Goal: Transaction & Acquisition: Obtain resource

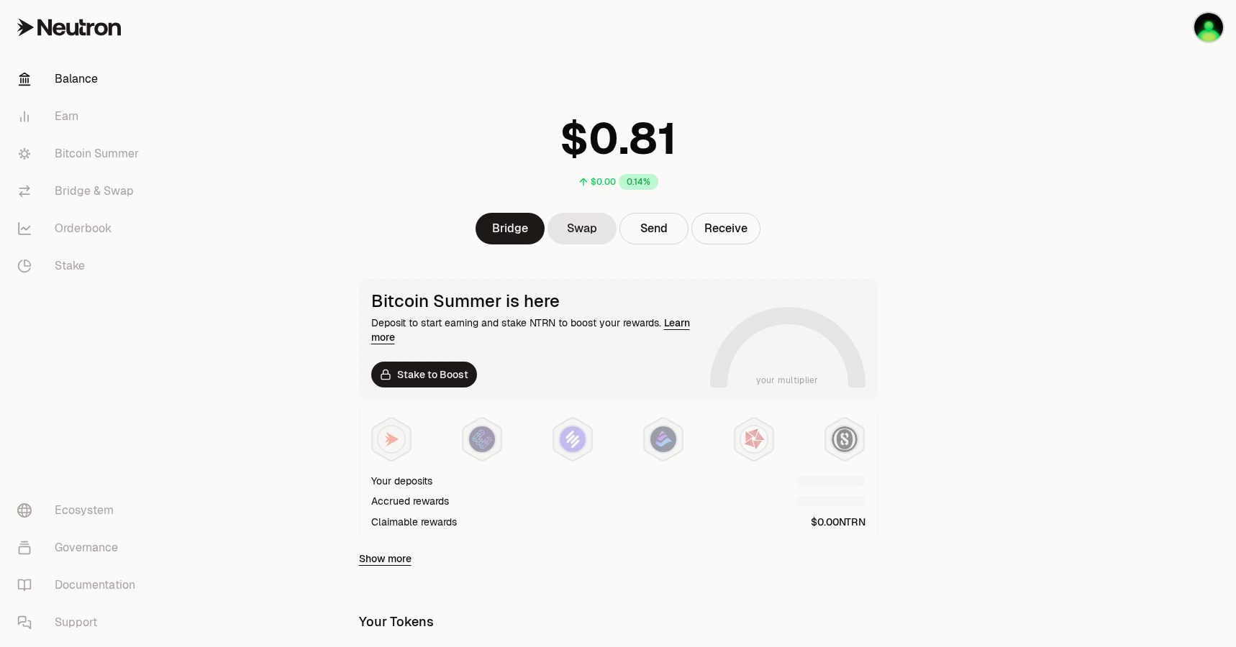
click at [377, 134] on div "$0.00 0.14%" at bounding box center [618, 148] width 553 height 112
drag, startPoint x: 91, startPoint y: 147, endPoint x: 111, endPoint y: 155, distance: 21.4
click at [91, 147] on link "Bitcoin Summer" at bounding box center [81, 153] width 150 height 37
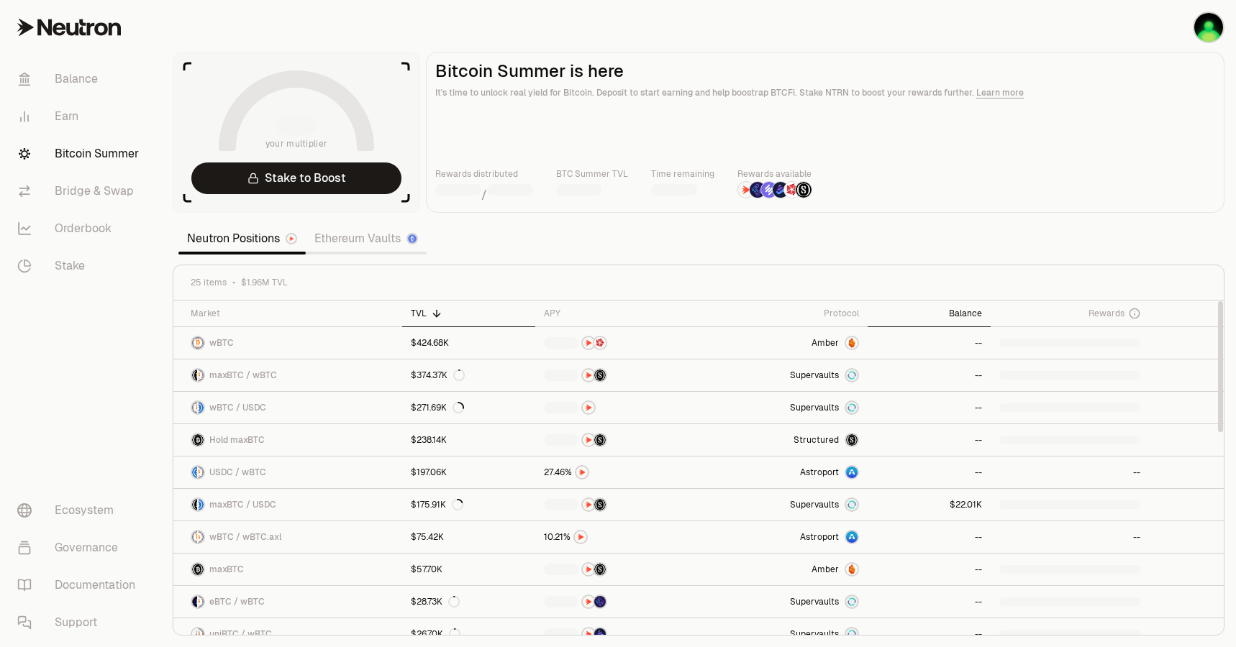
click at [972, 313] on div "Balance" at bounding box center [929, 314] width 106 height 12
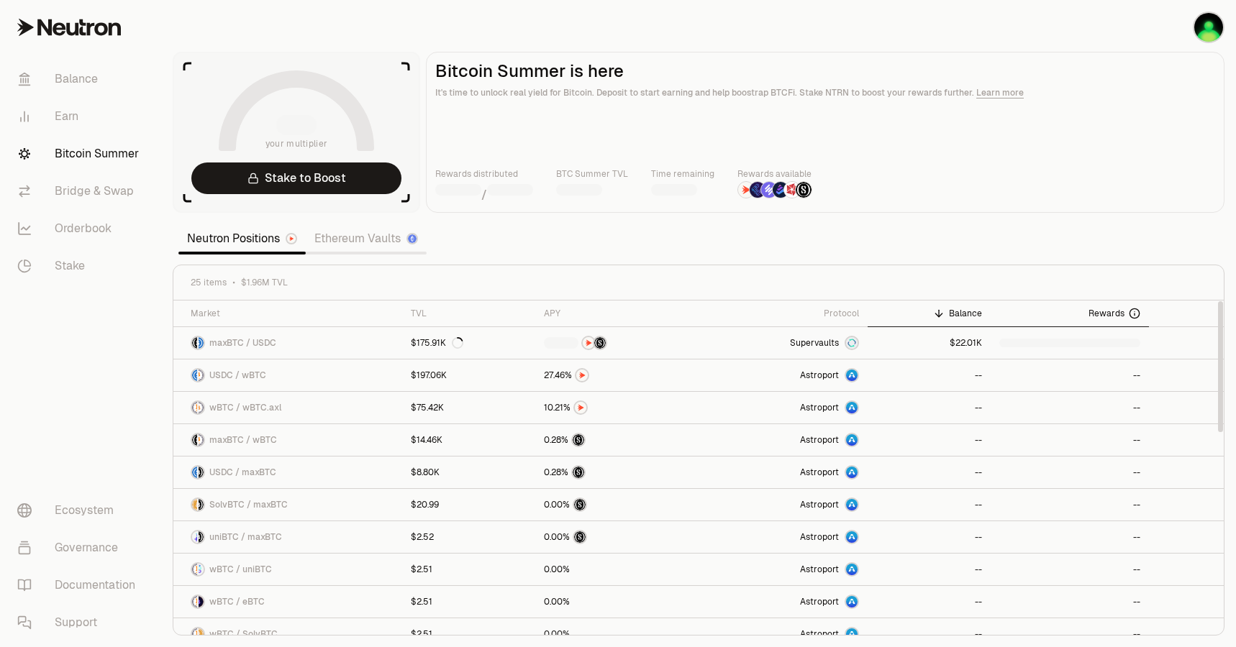
click at [1136, 312] on icon at bounding box center [1134, 314] width 12 height 12
click at [1131, 312] on icon at bounding box center [1134, 314] width 12 height 12
click at [1119, 311] on span "Rewards" at bounding box center [1106, 314] width 36 height 12
drag, startPoint x: 1114, startPoint y: 311, endPoint x: 1161, endPoint y: 25, distance: 290.1
click at [1113, 311] on span "Rewards" at bounding box center [1106, 314] width 36 height 12
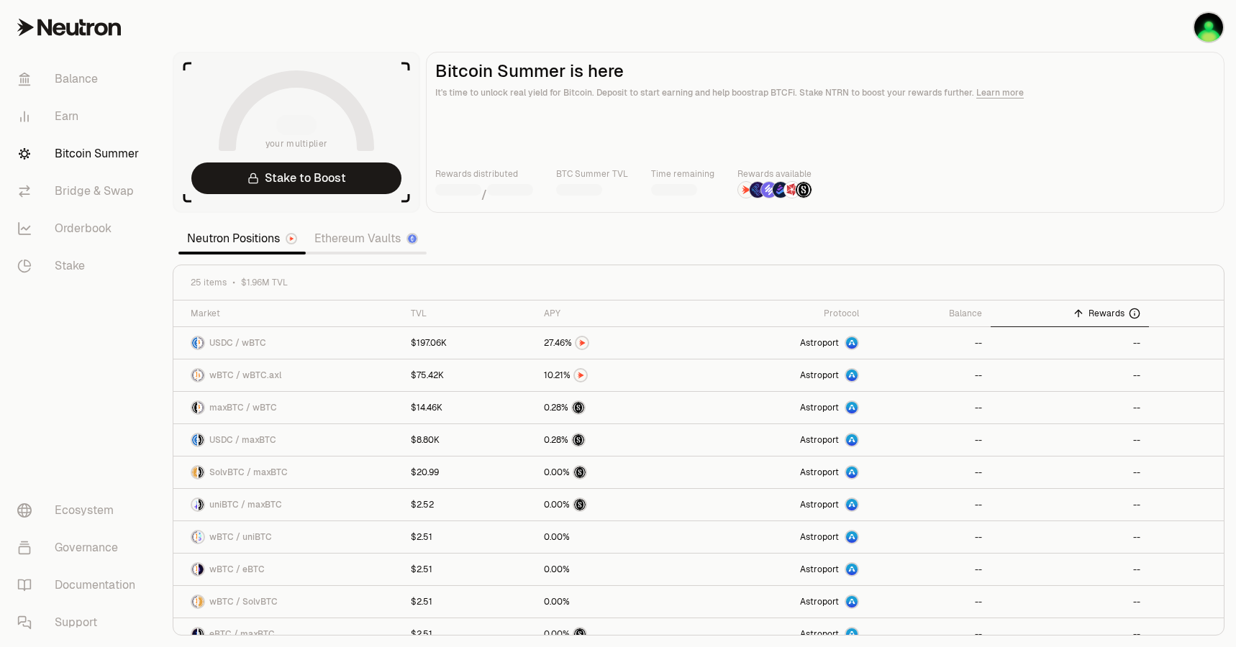
click at [297, 122] on div at bounding box center [296, 125] width 40 height 20
click at [96, 118] on link "Earn" at bounding box center [81, 116] width 150 height 37
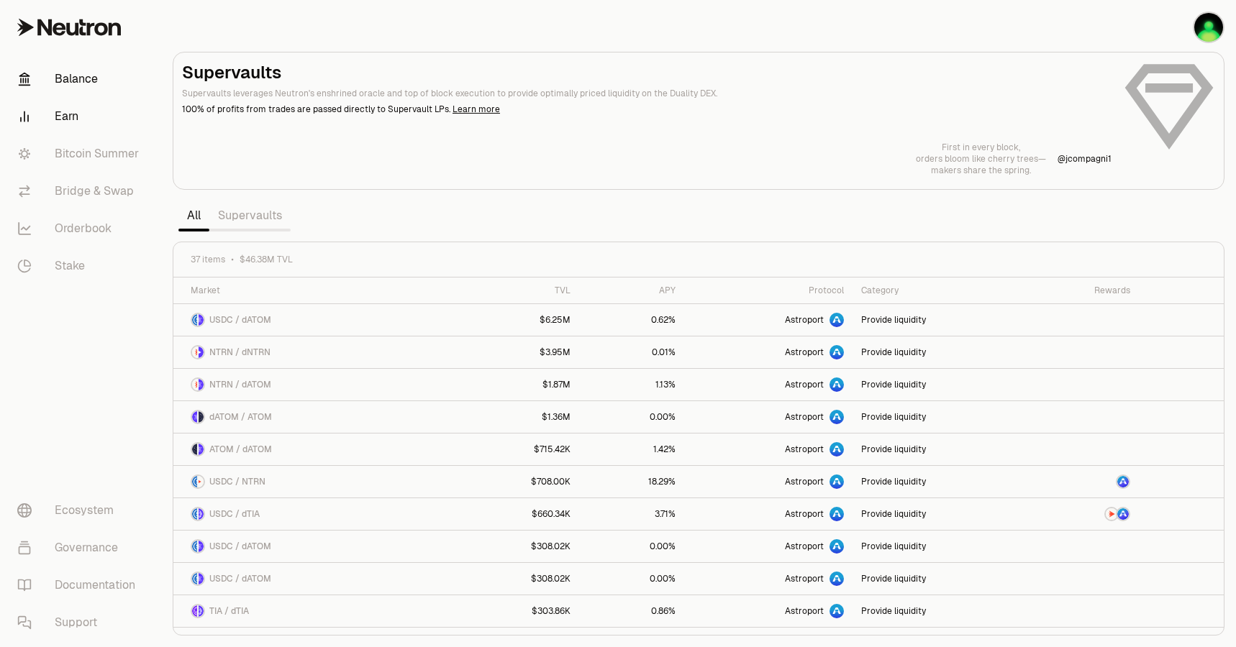
click at [92, 88] on link "Balance" at bounding box center [81, 78] width 150 height 37
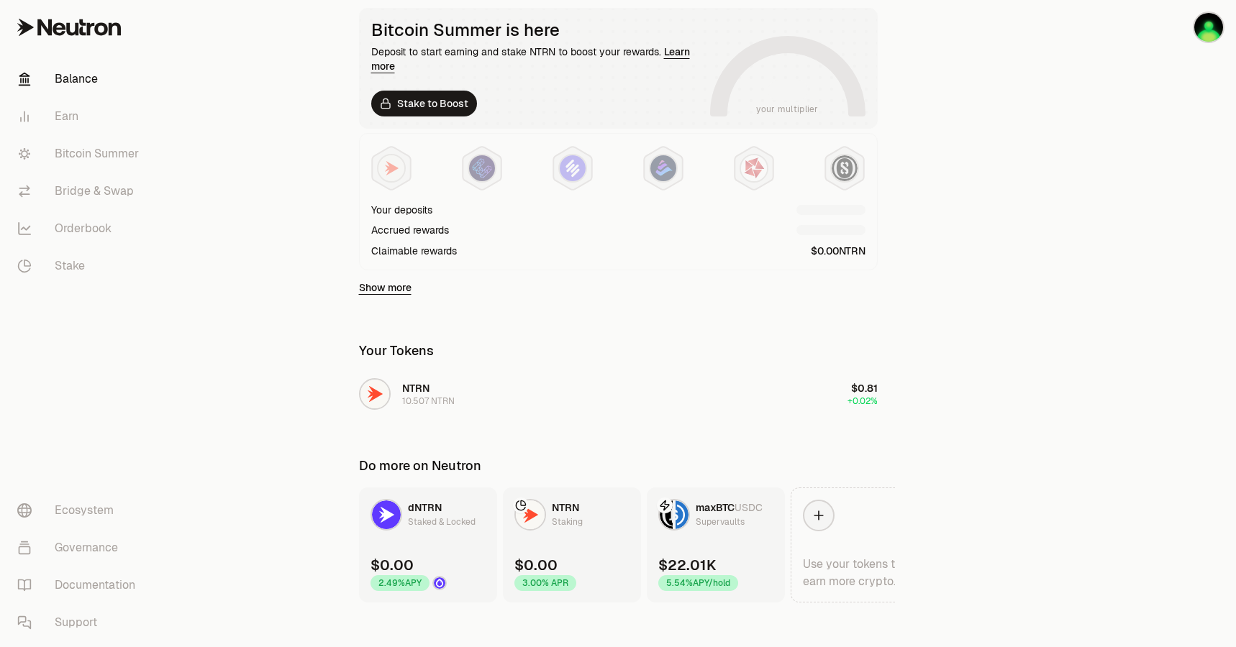
scroll to position [284, 0]
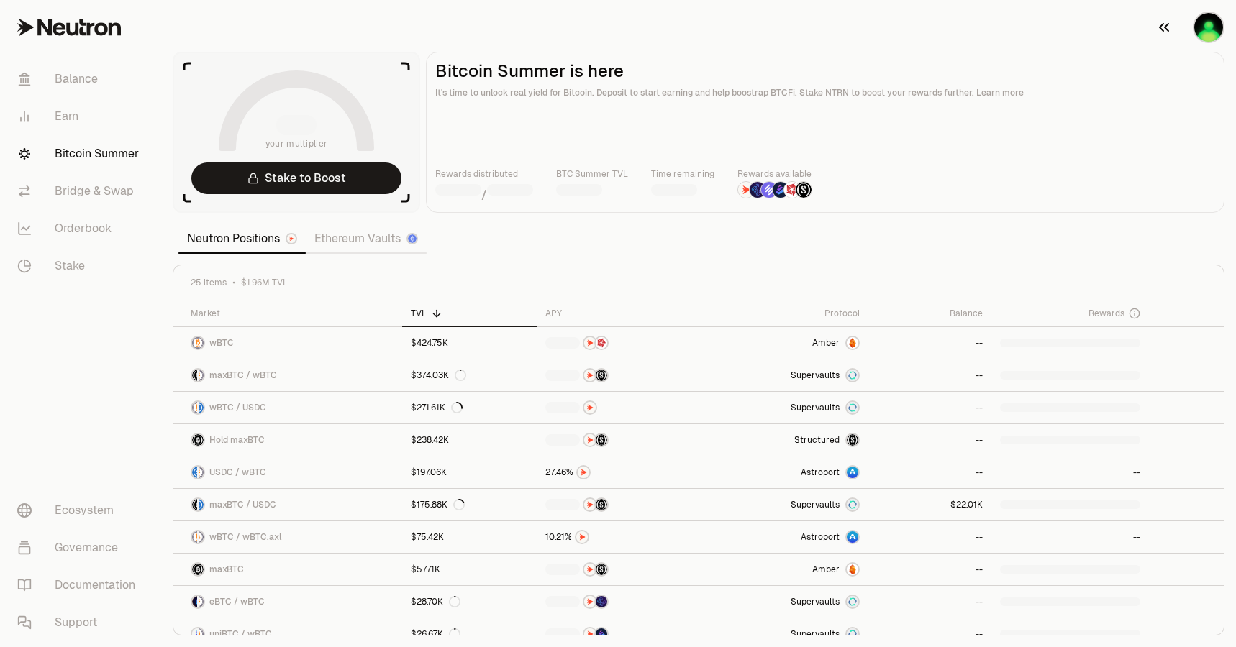
click at [1218, 23] on img "button" at bounding box center [1208, 27] width 29 height 29
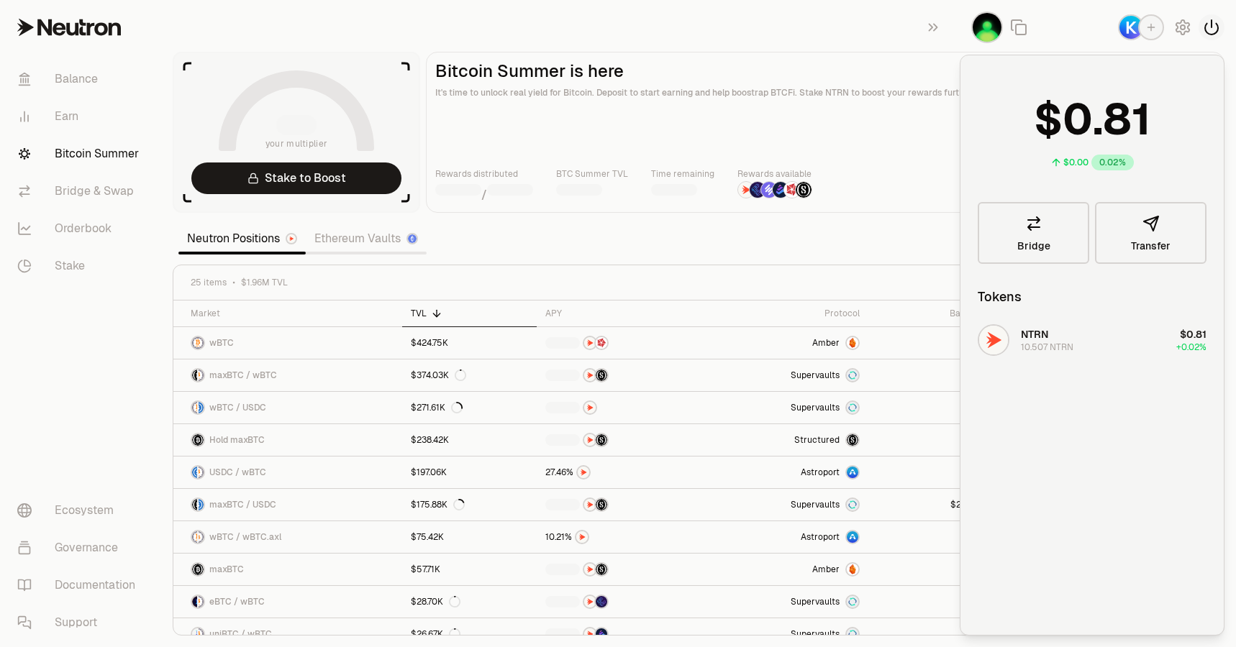
click at [1208, 31] on icon "button" at bounding box center [1210, 27] width 17 height 17
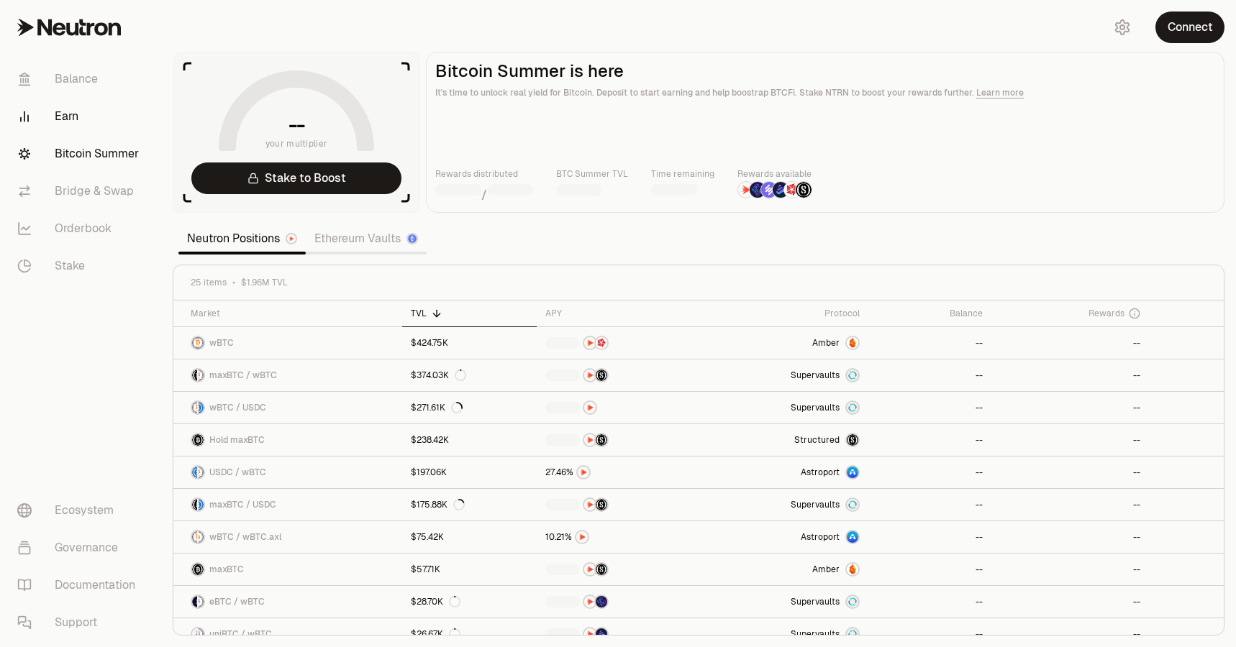
click at [63, 111] on link "Earn" at bounding box center [81, 116] width 150 height 37
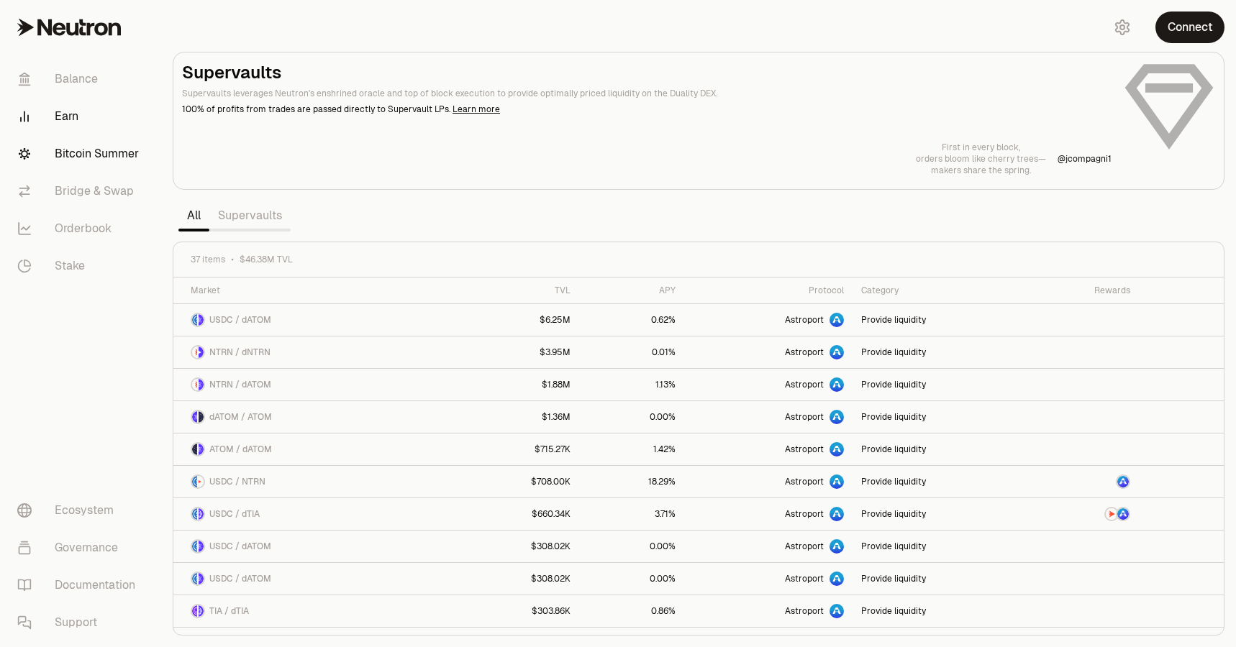
click at [84, 156] on link "Bitcoin Summer" at bounding box center [81, 153] width 150 height 37
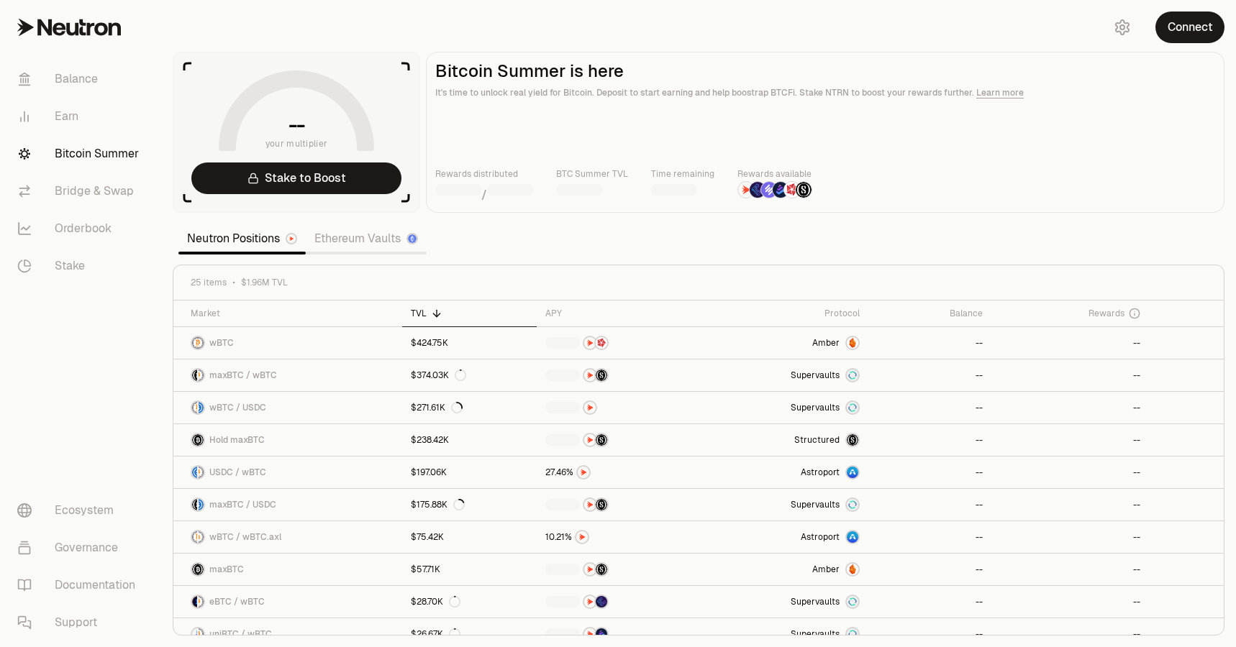
click at [99, 158] on link "Bitcoin Summer" at bounding box center [81, 153] width 150 height 37
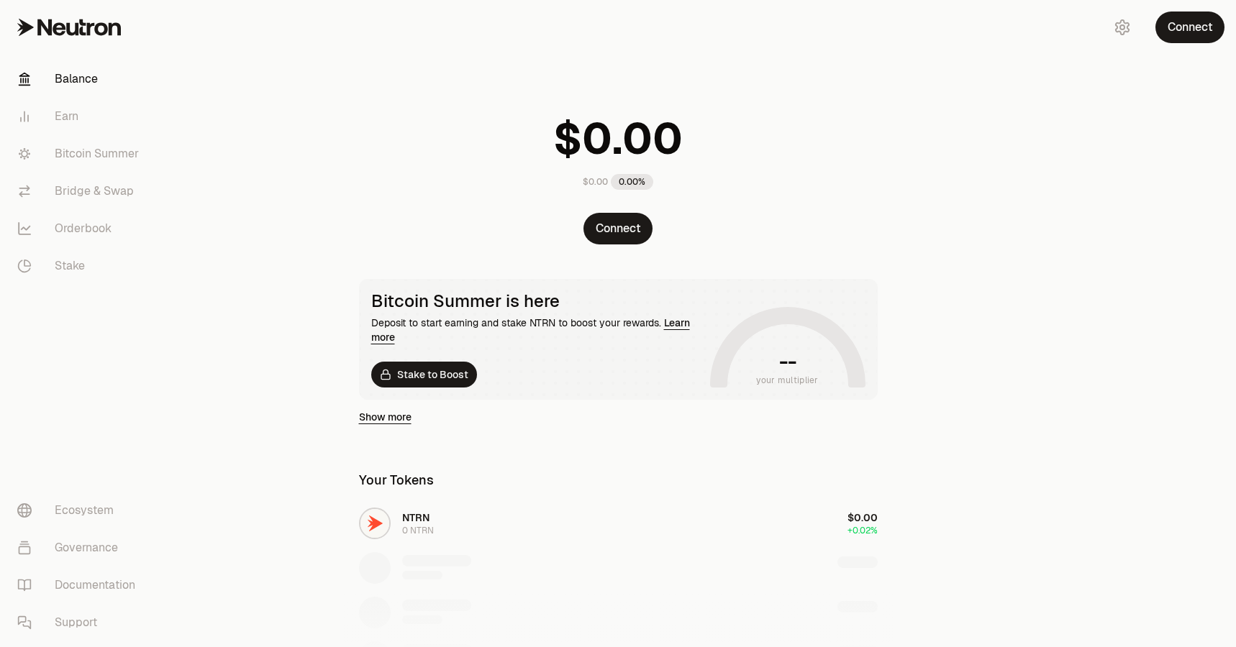
click at [1003, 213] on main "$0.00 0.00% Connect Bitcoin Summer is here Deposit to start earning and stake N…" at bounding box center [698, 484] width 1074 height 968
click at [1190, 27] on button "Connect" at bounding box center [1189, 28] width 69 height 32
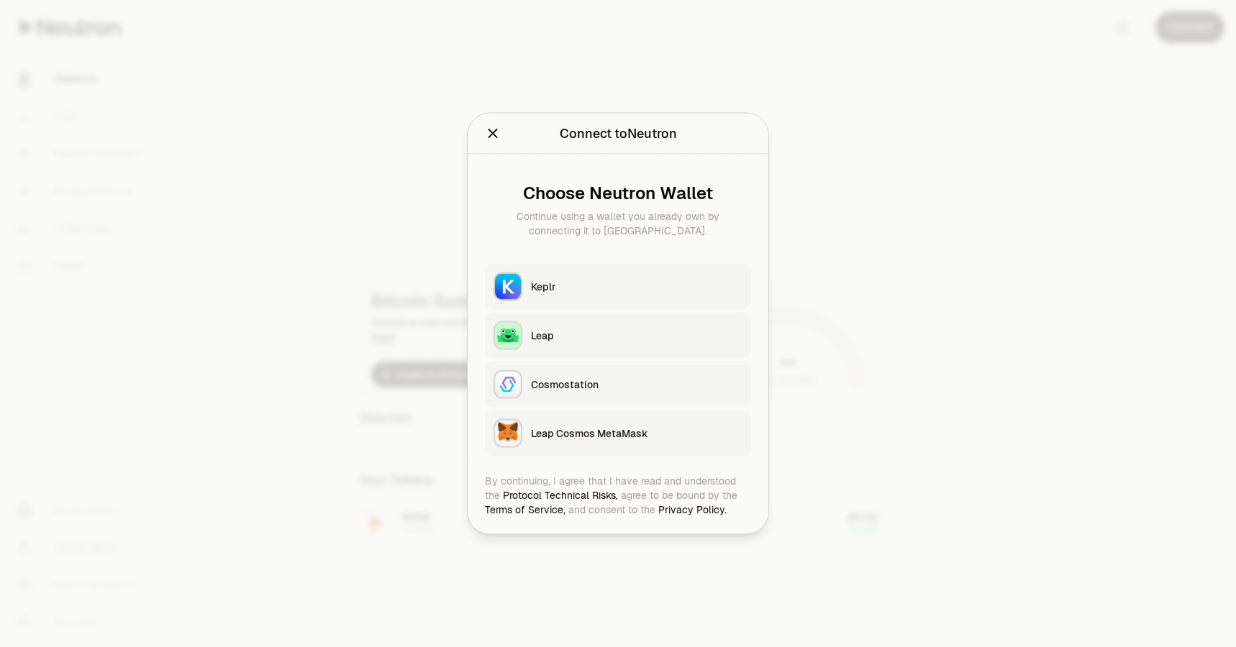
click at [575, 275] on button "Keplr" at bounding box center [618, 287] width 266 height 46
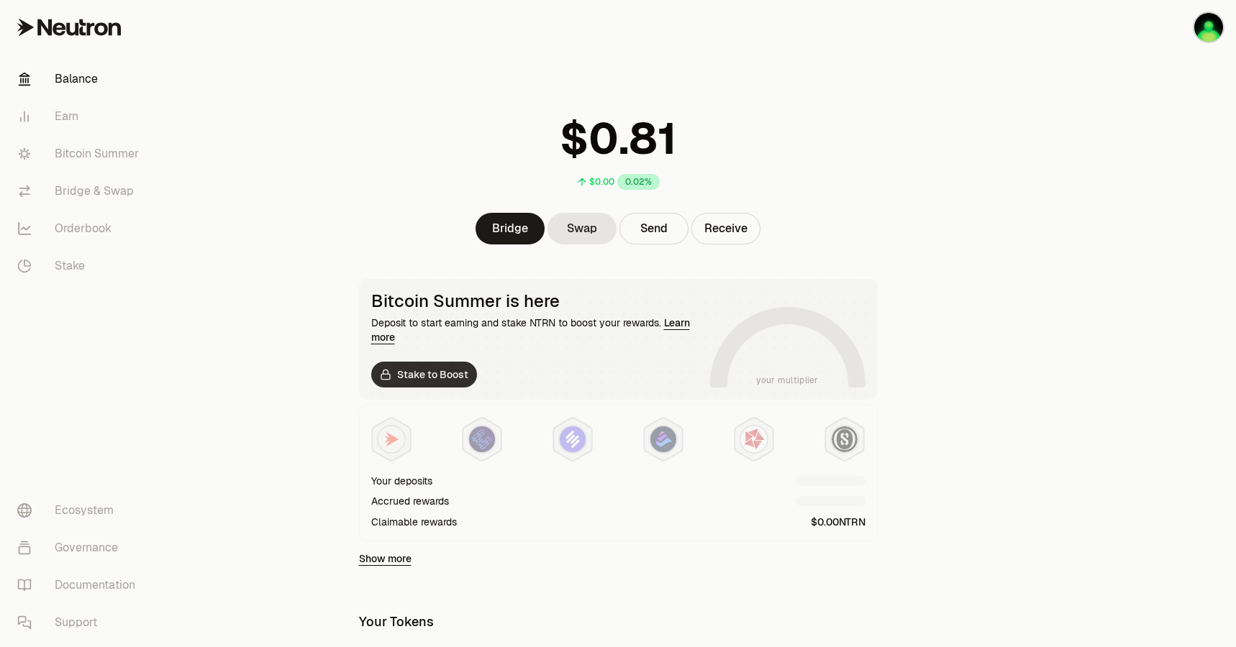
click at [434, 380] on link "Stake to Boost" at bounding box center [424, 375] width 106 height 26
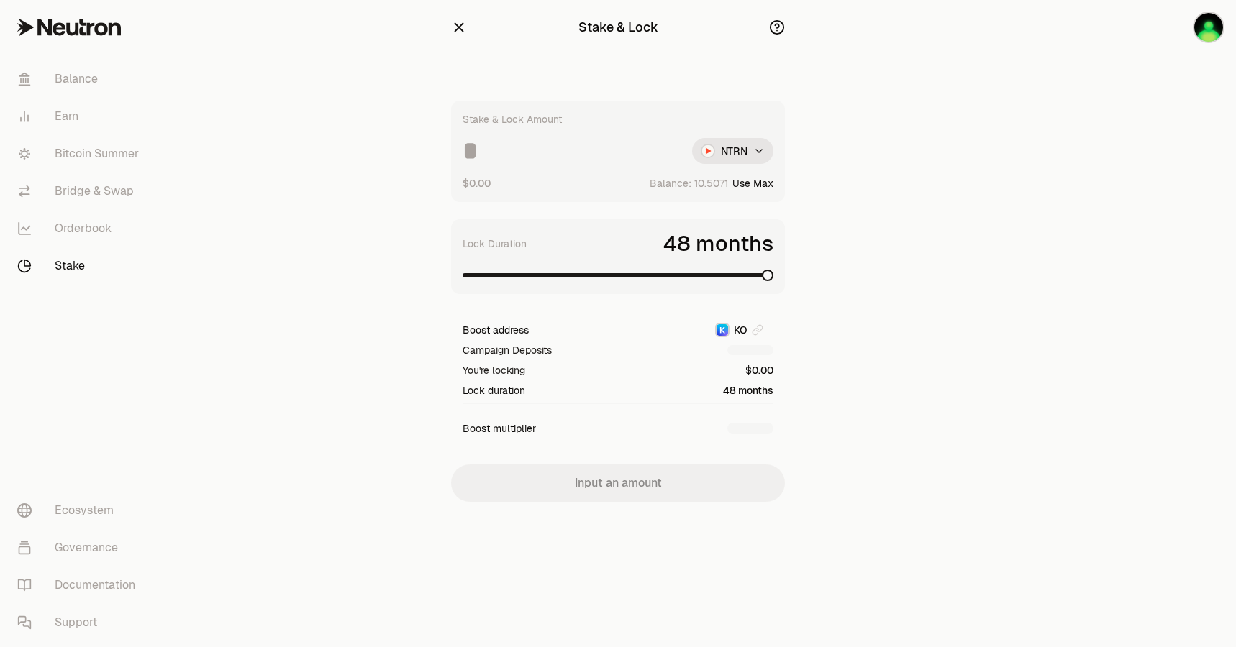
click at [773, 273] on span at bounding box center [617, 275] width 311 height 4
click at [102, 146] on link "Bitcoin Summer" at bounding box center [81, 153] width 150 height 37
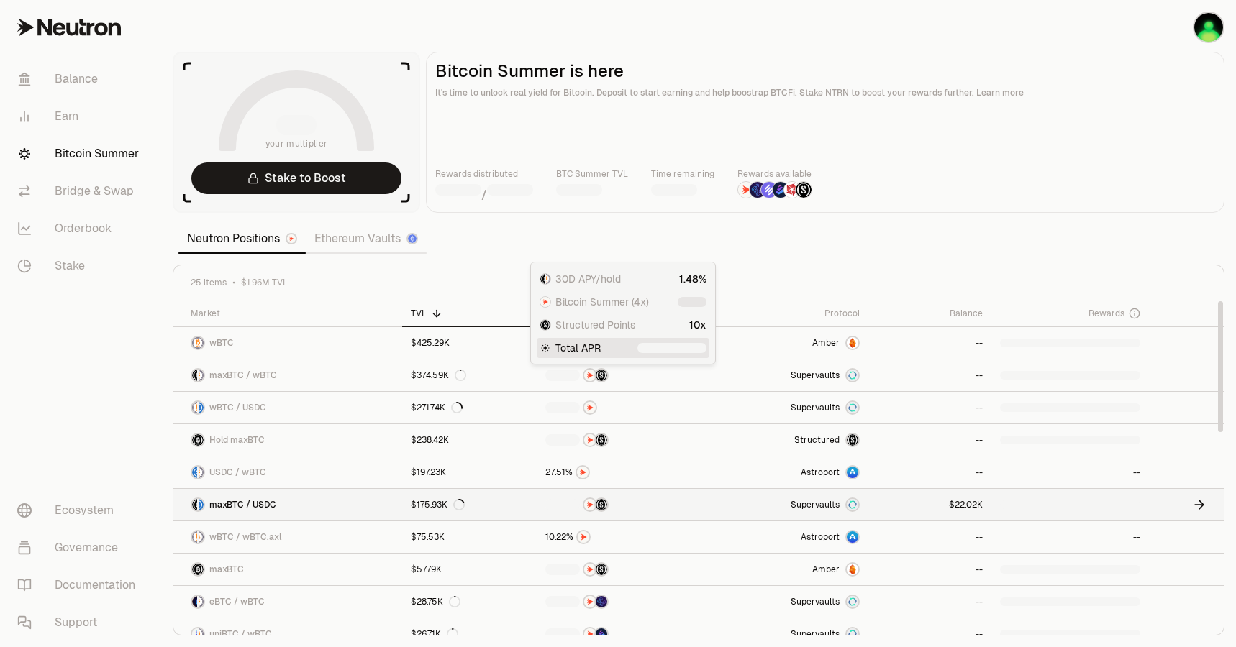
click at [728, 498] on link "Supervaults" at bounding box center [788, 505] width 160 height 32
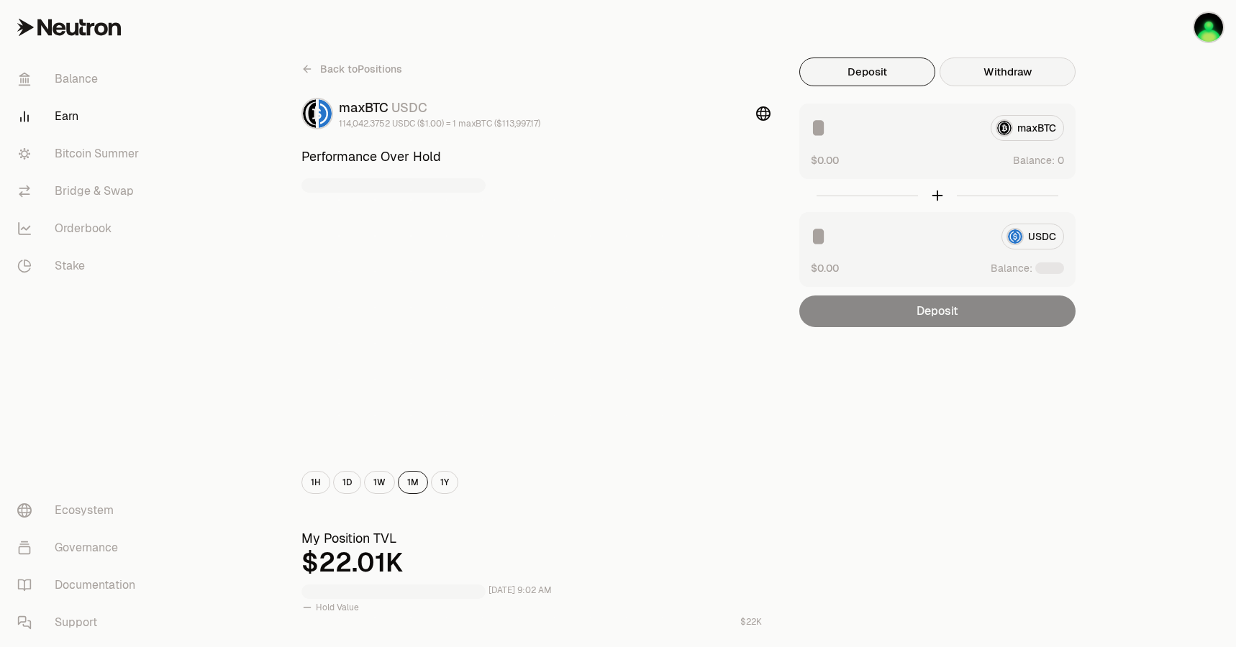
click at [994, 76] on button "Withdraw" at bounding box center [1007, 72] width 136 height 29
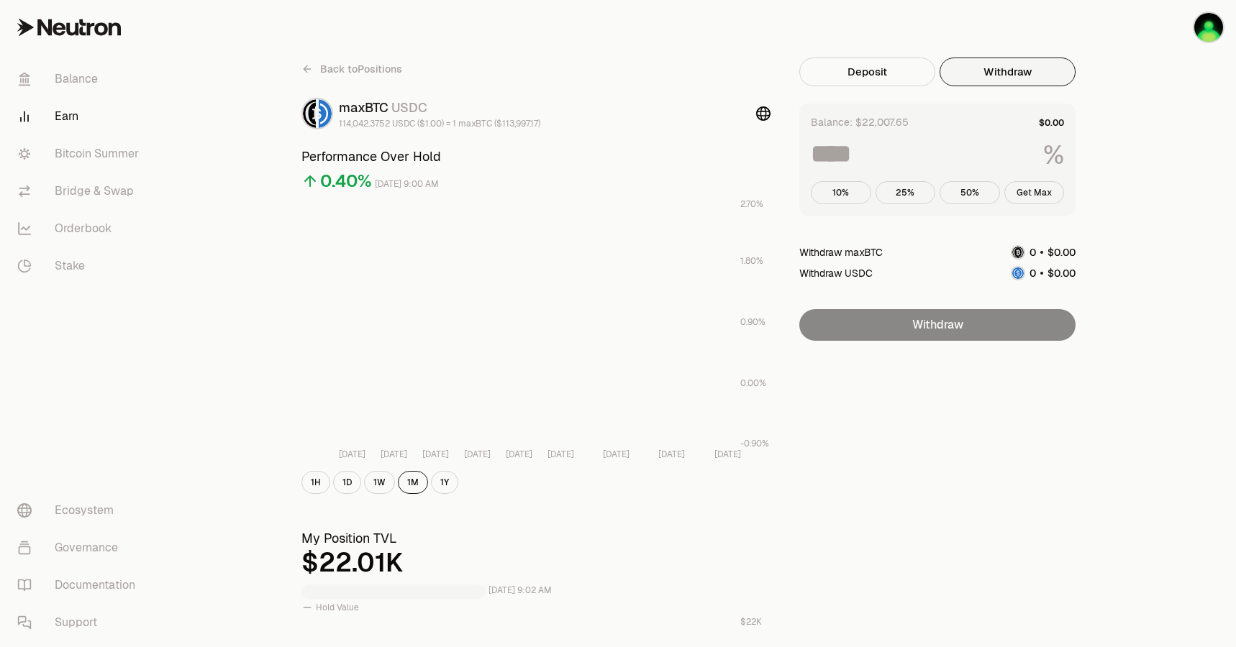
click at [1049, 194] on button "Get Max" at bounding box center [1034, 192] width 60 height 23
type input "***"
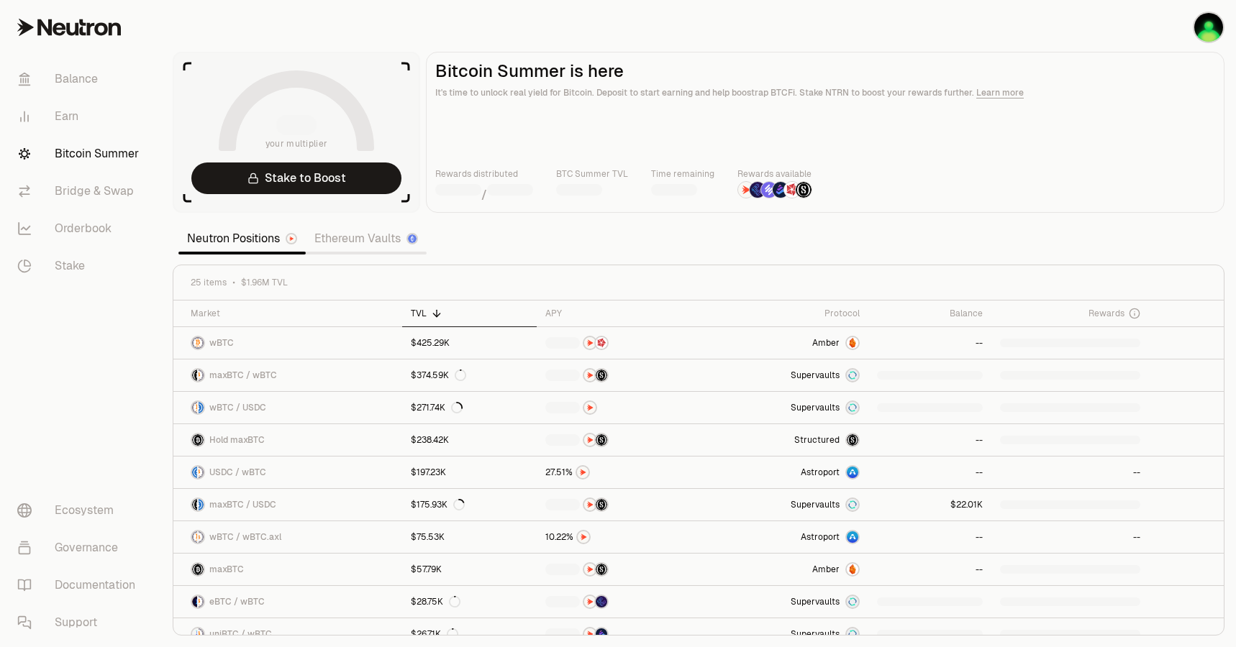
click at [110, 150] on link "Bitcoin Summer" at bounding box center [81, 153] width 150 height 37
click at [86, 110] on link "Earn" at bounding box center [81, 116] width 150 height 37
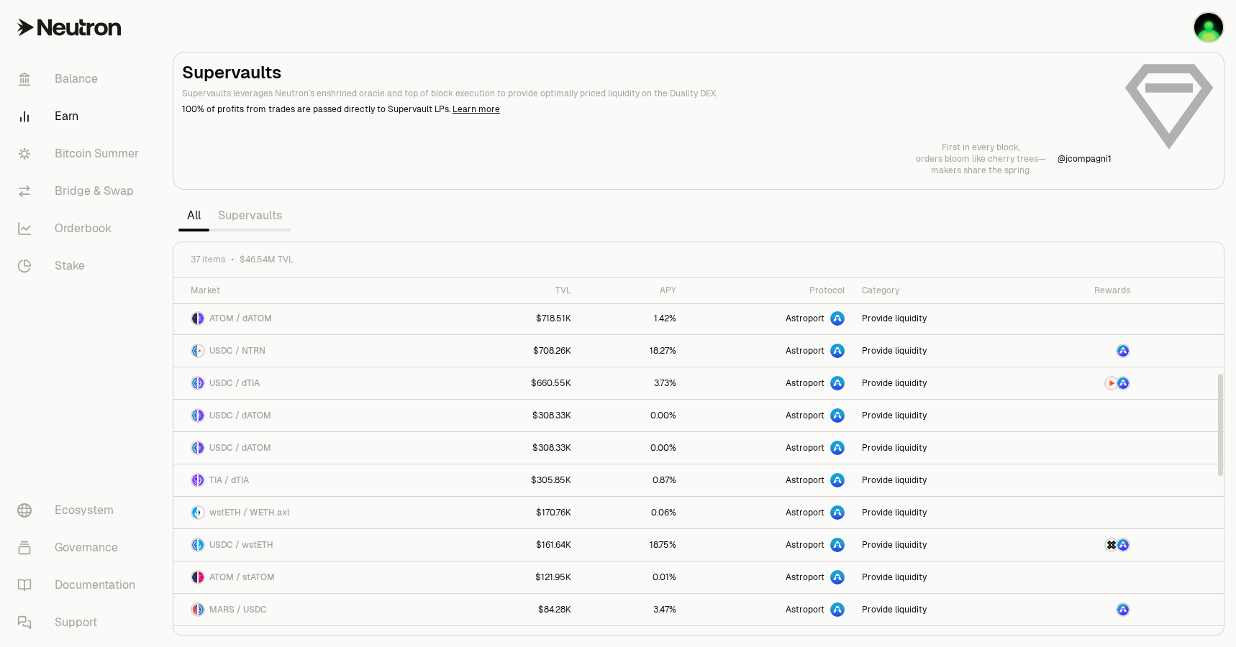
scroll to position [432, 0]
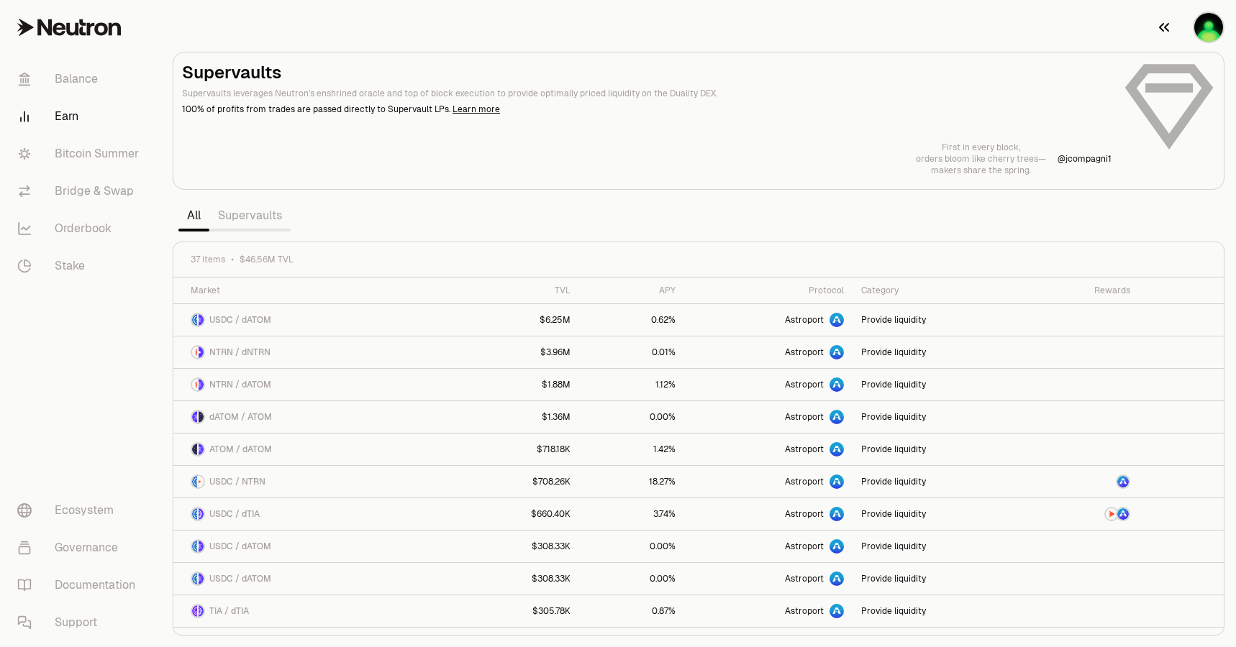
click at [1195, 27] on img "button" at bounding box center [1208, 27] width 29 height 29
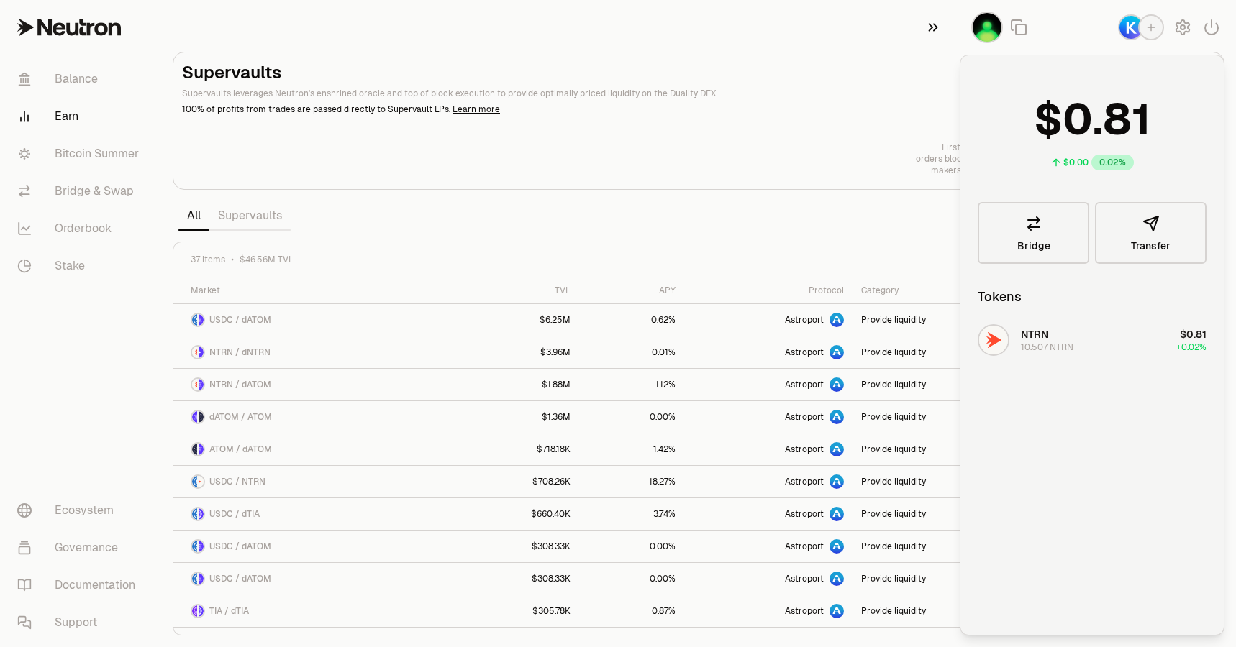
click at [941, 27] on button "button" at bounding box center [936, 27] width 46 height 55
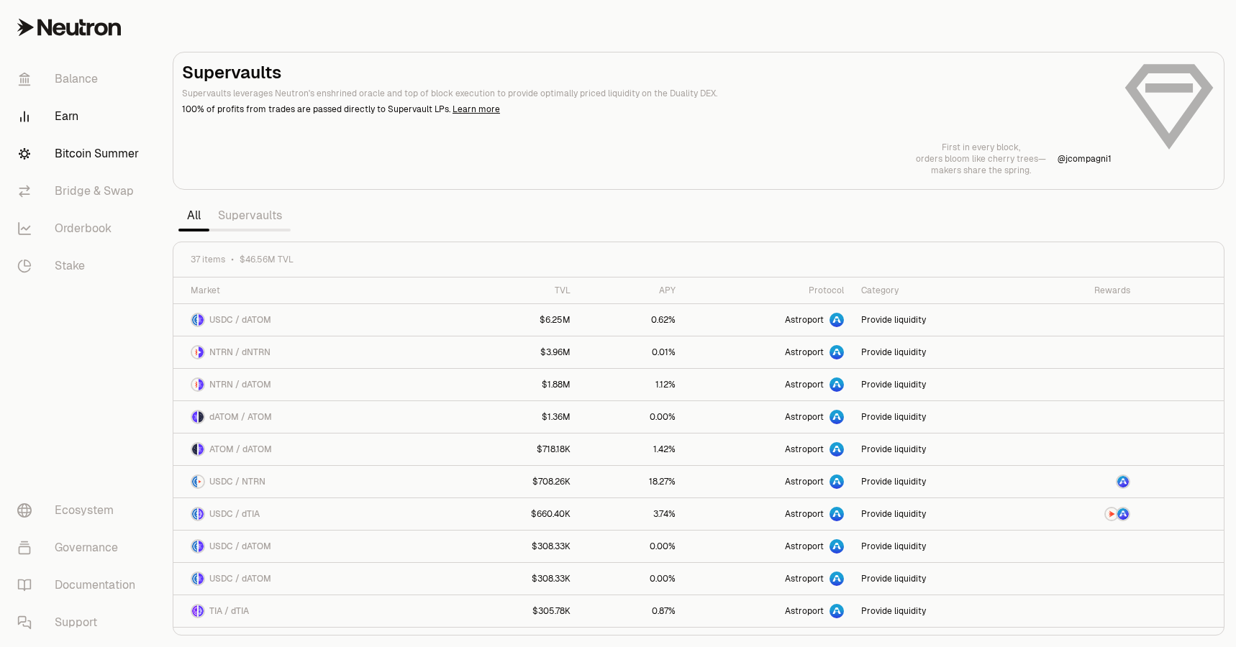
click at [82, 158] on link "Bitcoin Summer" at bounding box center [81, 153] width 150 height 37
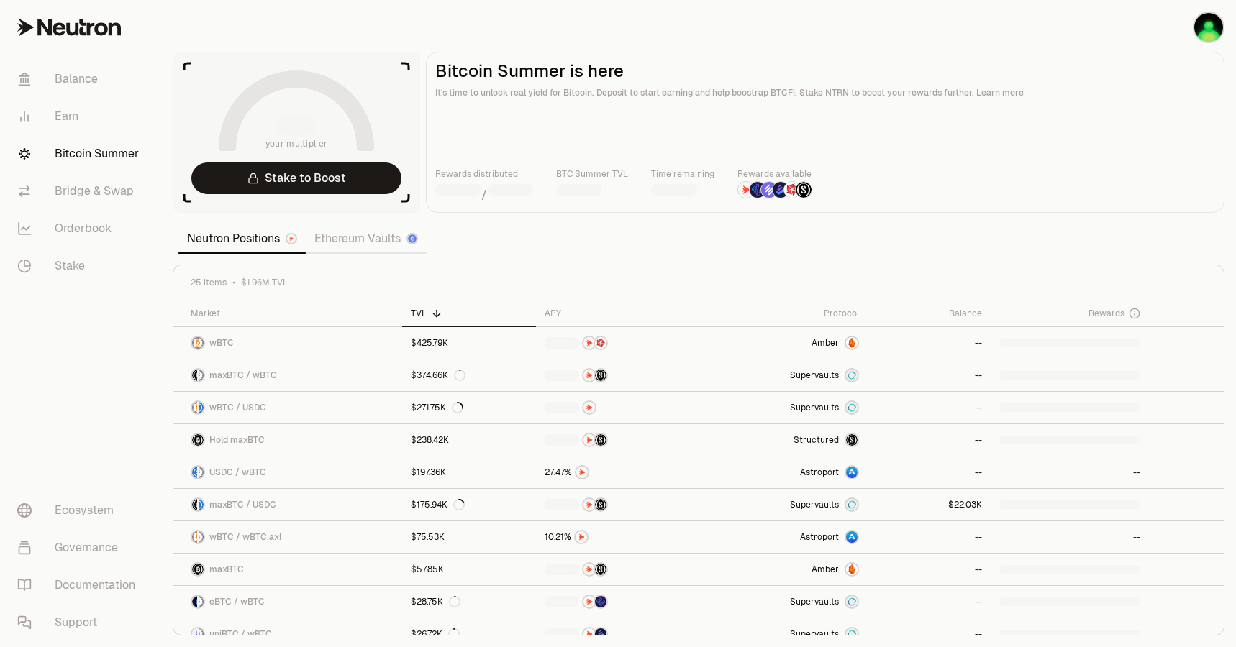
click at [635, 229] on section "your multiplier Stake to Boost Bitcoin Summer is here It's time to unlock real …" at bounding box center [698, 323] width 1074 height 647
drag, startPoint x: 0, startPoint y: 0, endPoint x: 990, endPoint y: 188, distance: 1007.4
click at [990, 188] on div "Rewards distributed / BTC Summer TVL Time remaining Rewards available" at bounding box center [827, 185] width 785 height 37
click at [93, 122] on link "Earn" at bounding box center [81, 116] width 150 height 37
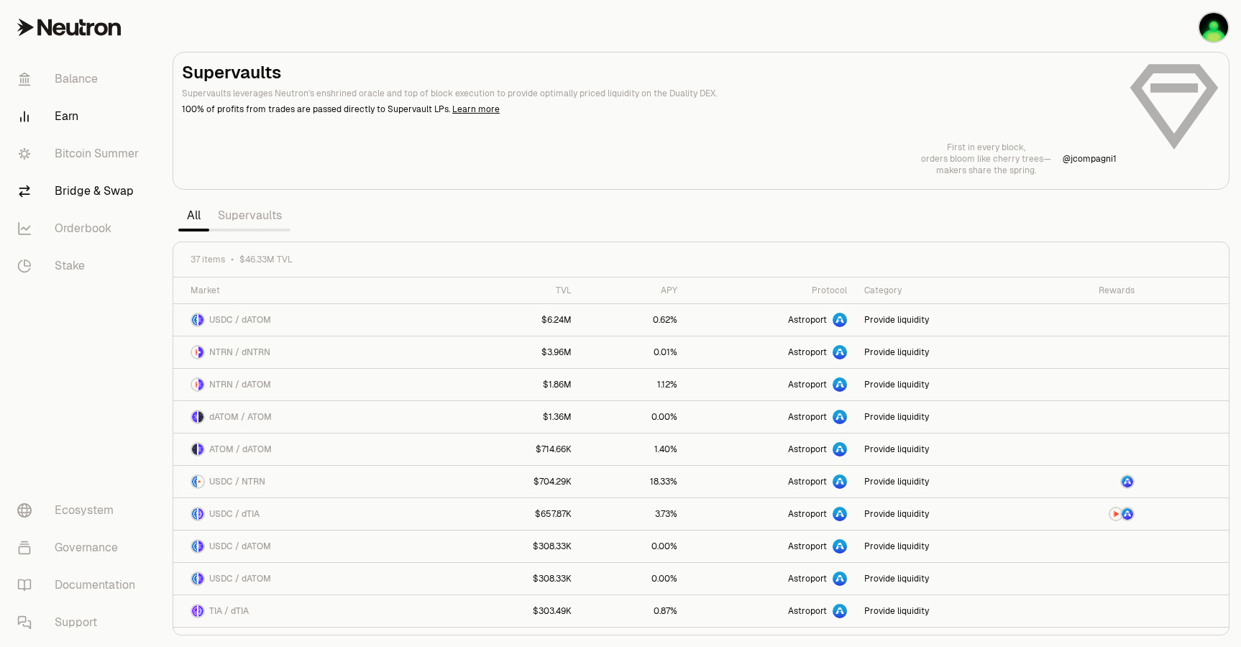
click at [88, 191] on link "Bridge & Swap" at bounding box center [81, 191] width 150 height 37
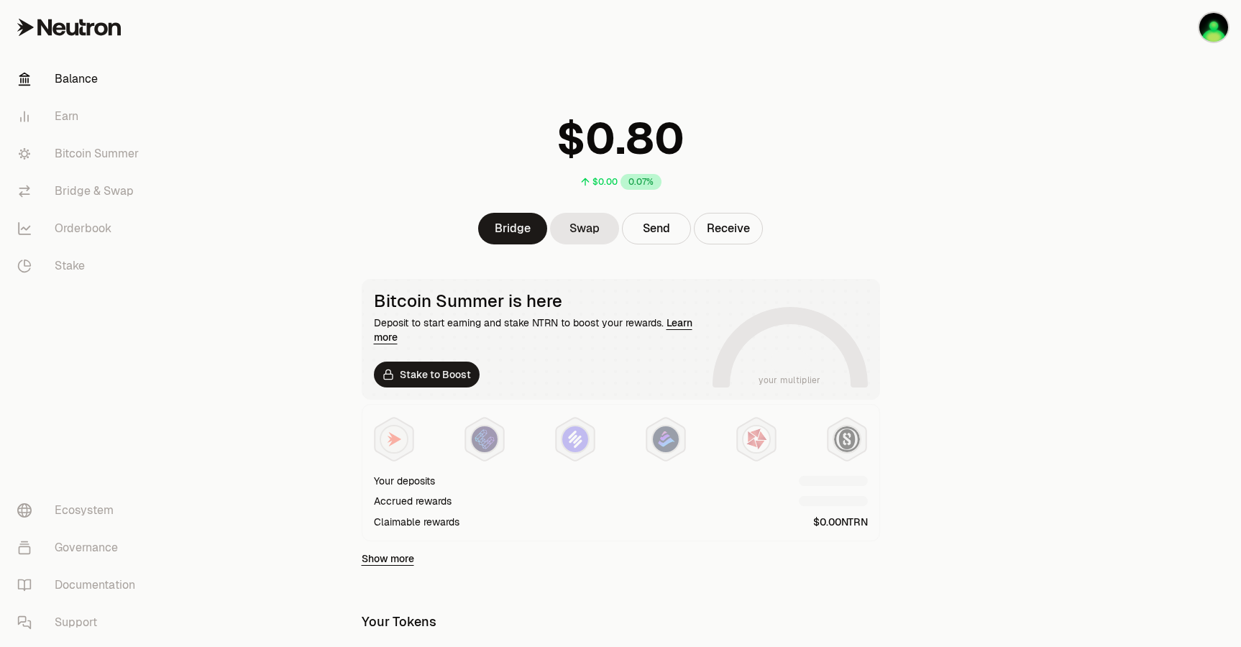
click at [1022, 284] on main "$0.00 0.07% Bridge Swap Send Receive Bitcoin Summer is here Deposit to start ea…" at bounding box center [701, 465] width 1080 height 931
click at [609, 234] on link "Swap" at bounding box center [584, 229] width 69 height 32
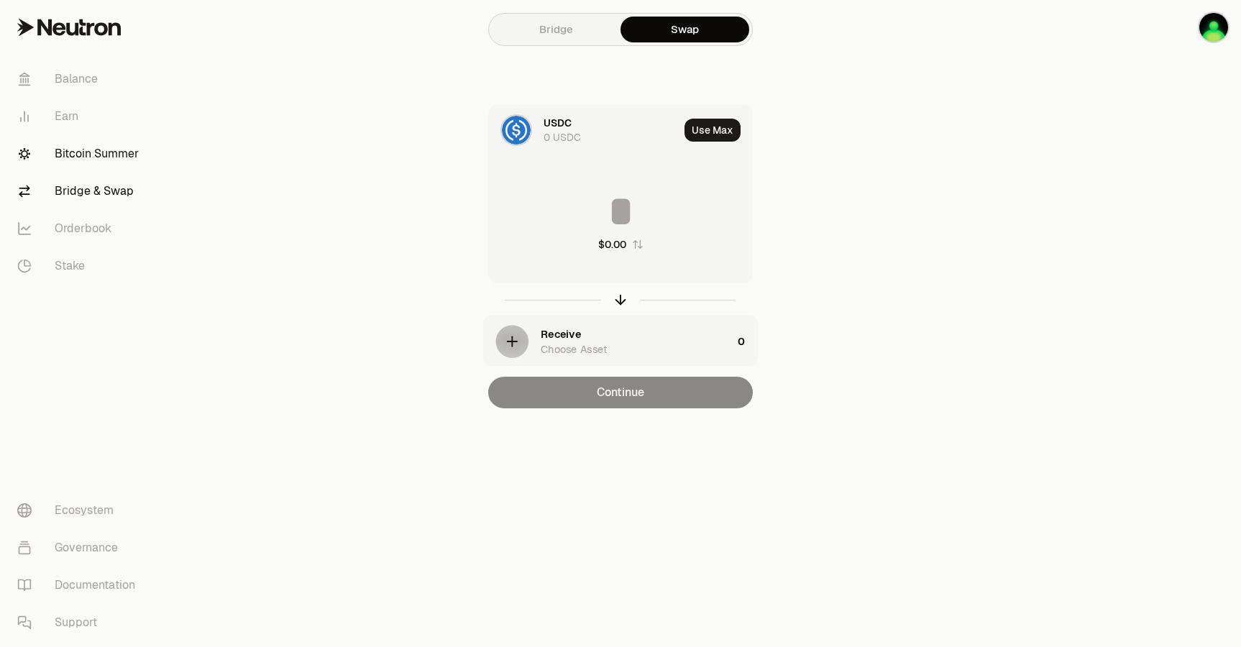
click at [98, 156] on link "Bitcoin Summer" at bounding box center [81, 153] width 150 height 37
